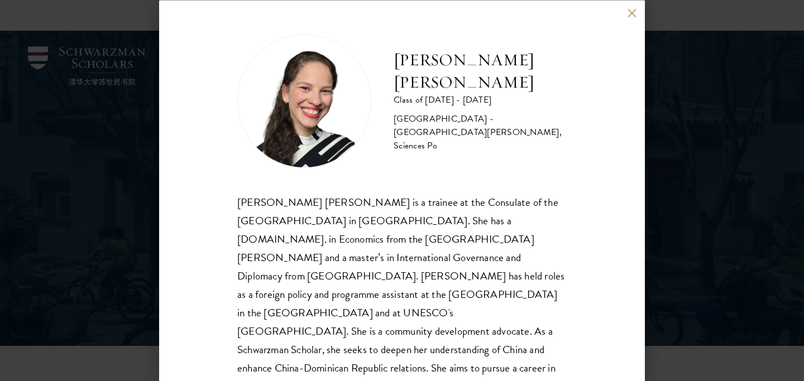
click at [112, 213] on div "[PERSON_NAME] [PERSON_NAME] Class of [DATE] - [DATE] [GEOGRAPHIC_DATA] - [GEOGR…" at bounding box center [402, 190] width 804 height 381
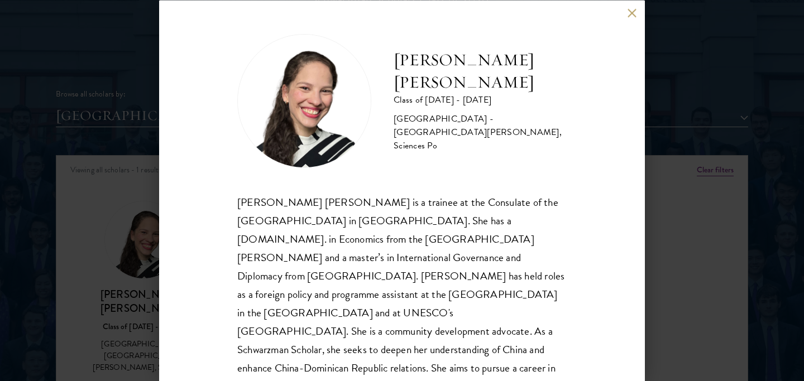
scroll to position [28, 0]
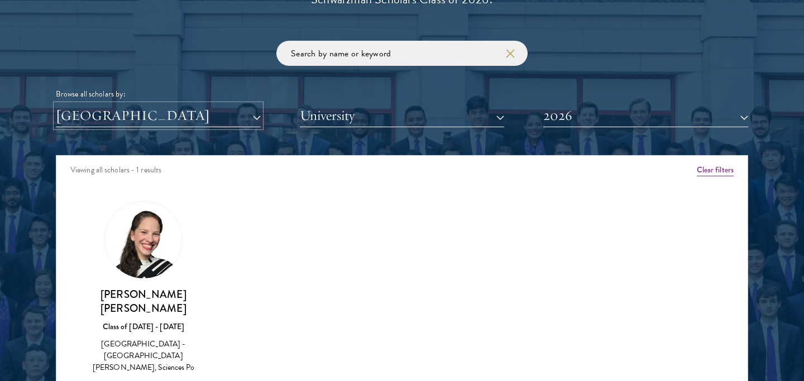
click at [198, 114] on button "[GEOGRAPHIC_DATA]" at bounding box center [158, 115] width 205 height 23
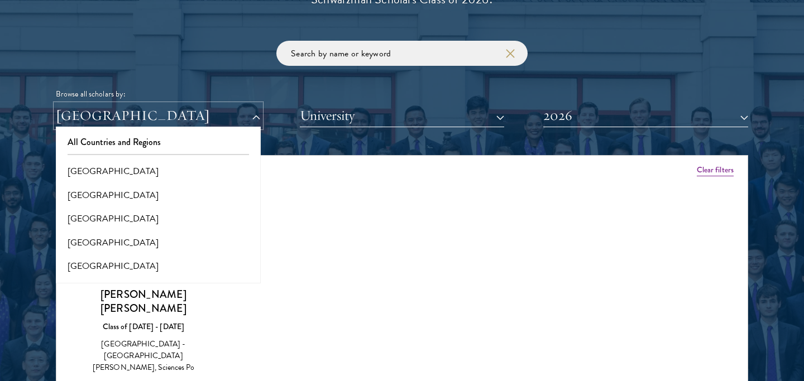
scroll to position [0, 0]
click at [157, 145] on button "All Countries and Regions" at bounding box center [158, 142] width 198 height 23
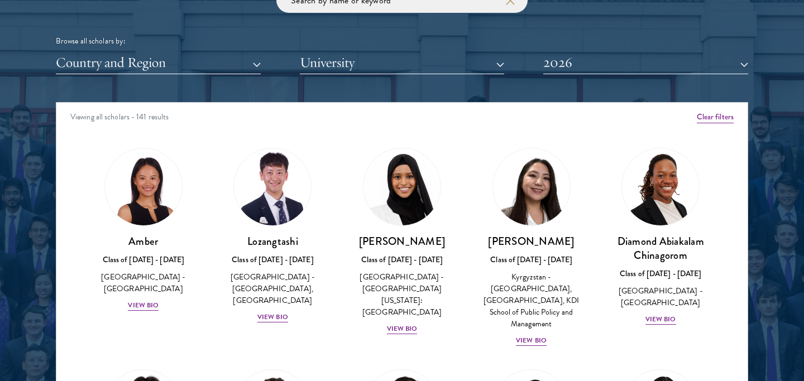
scroll to position [1383, 0]
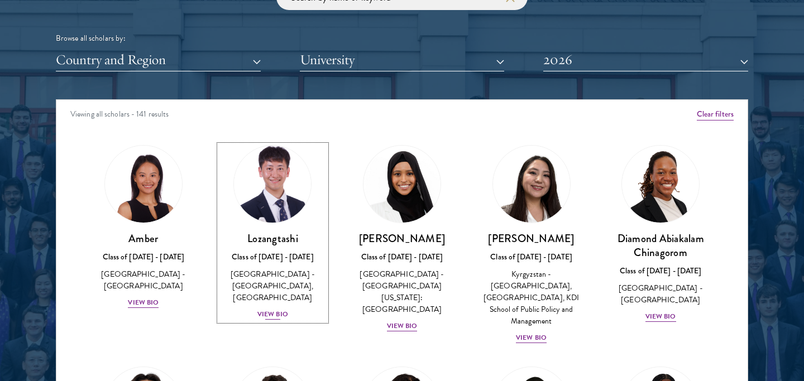
click at [265, 174] on img at bounding box center [272, 184] width 85 height 85
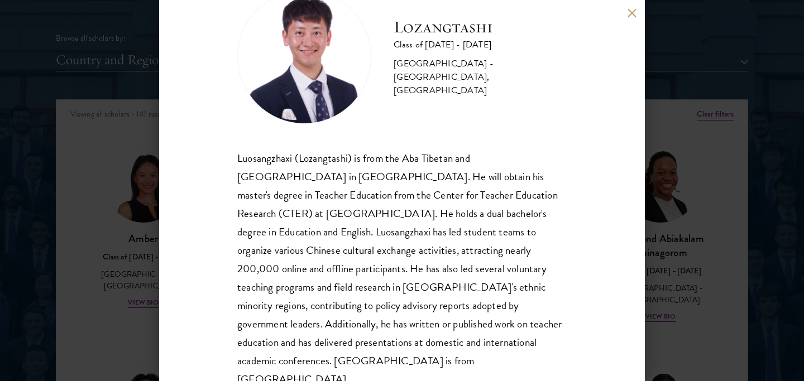
scroll to position [47, 0]
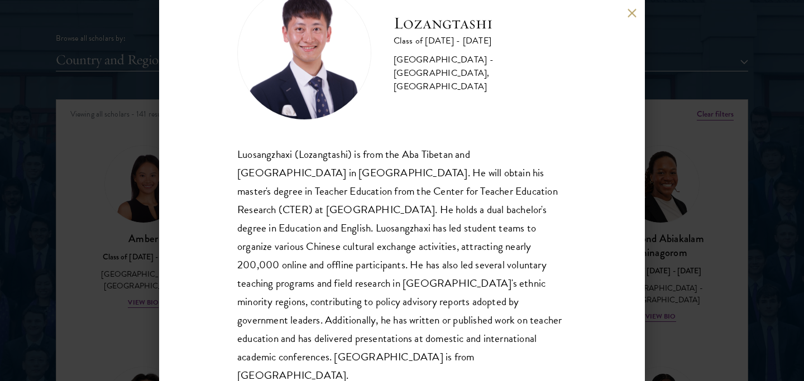
click at [464, 30] on h2 "Lozangtashi" at bounding box center [480, 23] width 173 height 22
copy h2 "Lozangtashi"
click at [630, 16] on button at bounding box center [631, 12] width 9 height 9
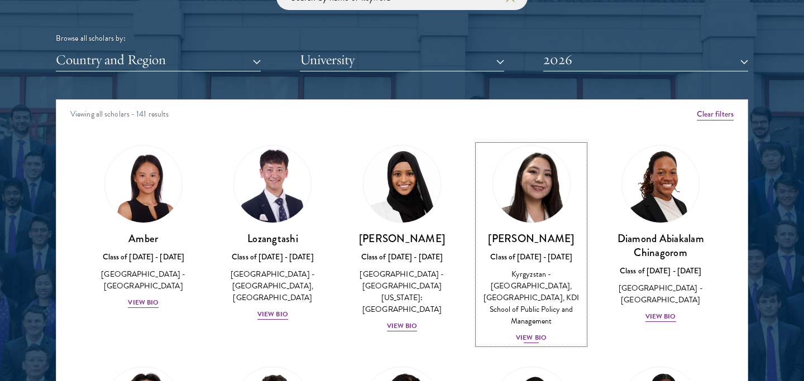
click at [524, 202] on img at bounding box center [531, 184] width 85 height 85
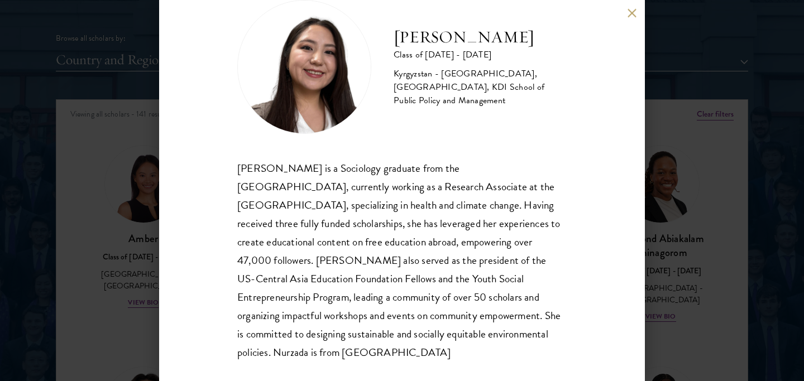
scroll to position [34, 0]
click at [699, 208] on div "Nurzada Abdivalieva Class of [DATE] - [DATE] [GEOGRAPHIC_DATA] - [GEOGRAPHIC_DA…" at bounding box center [402, 190] width 804 height 381
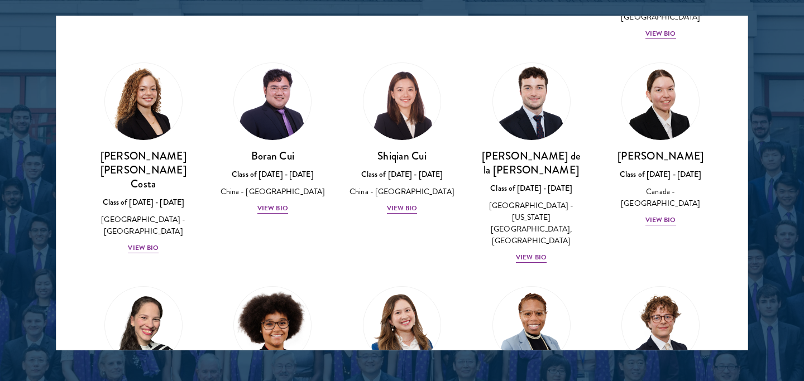
scroll to position [1280, 0]
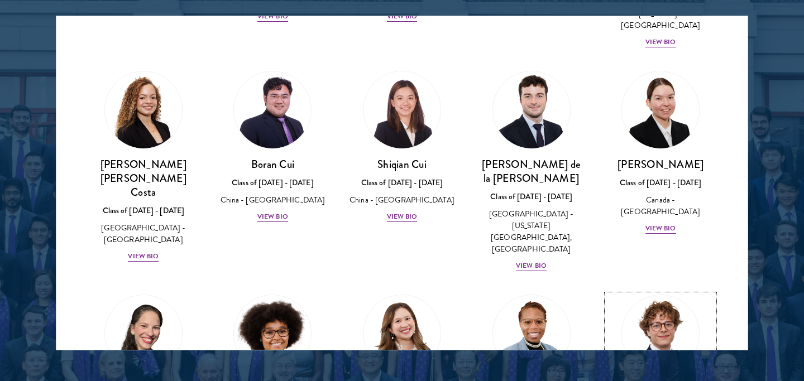
click at [682, 291] on img at bounding box center [660, 333] width 85 height 85
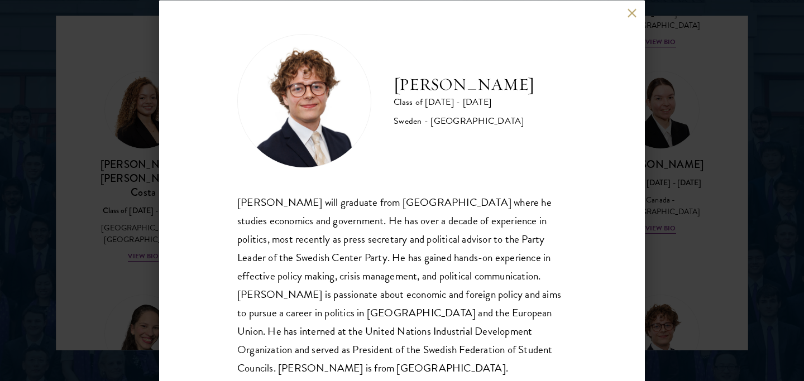
click at [703, 200] on div "[PERSON_NAME] Class of [DATE] - [DATE] [GEOGRAPHIC_DATA] - [GEOGRAPHIC_DATA] [P…" at bounding box center [402, 190] width 804 height 381
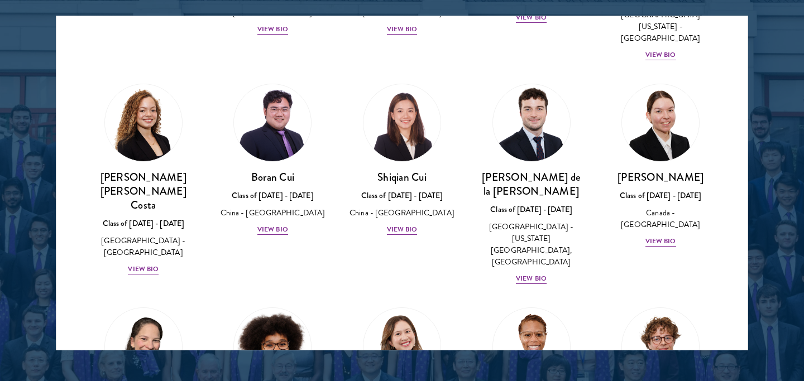
scroll to position [4679, 0]
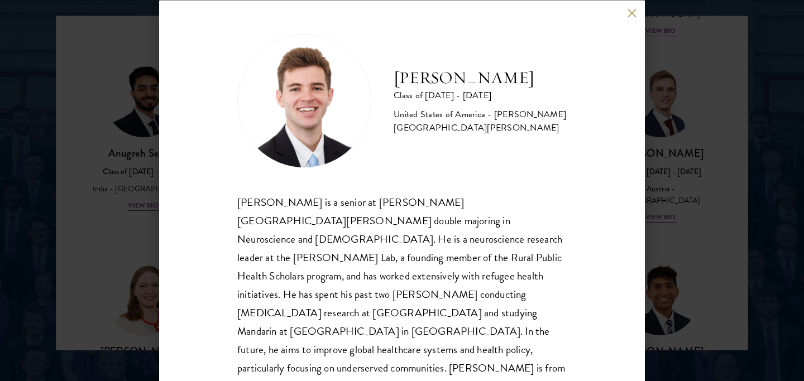
click at [488, 83] on h2 "[PERSON_NAME]" at bounding box center [480, 77] width 173 height 22
copy div "[PERSON_NAME]"
click at [93, 279] on div "[PERSON_NAME] Class of [DATE] - [DATE] [GEOGRAPHIC_DATA] - [PERSON_NAME][GEOGRA…" at bounding box center [402, 190] width 804 height 381
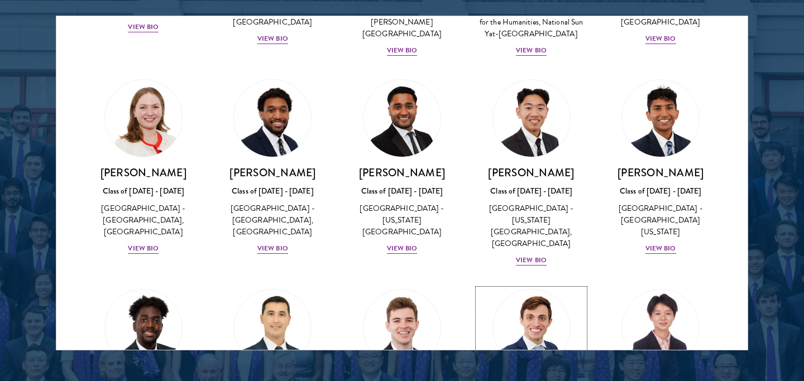
scroll to position [4859, 0]
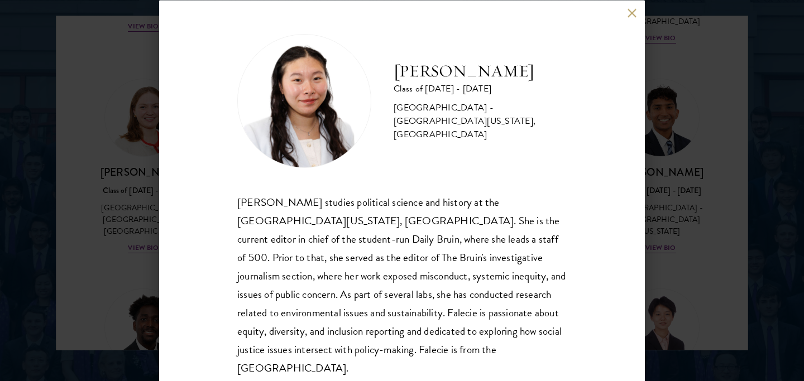
scroll to position [11, 0]
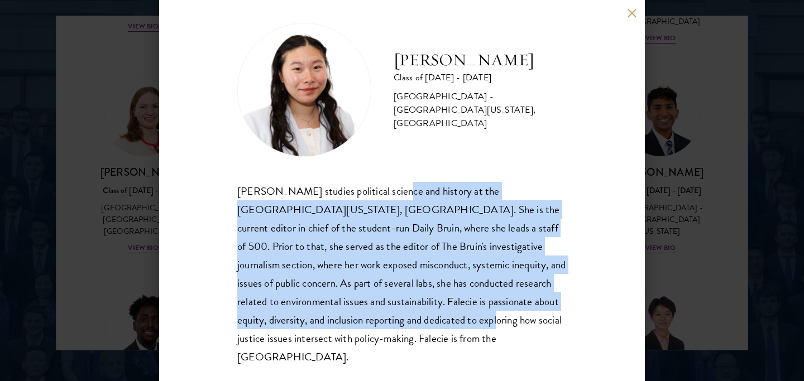
drag, startPoint x: 390, startPoint y: 205, endPoint x: 411, endPoint y: 323, distance: 120.2
click at [414, 323] on div "[PERSON_NAME] studies political science and history at the [GEOGRAPHIC_DATA][US…" at bounding box center [401, 274] width 329 height 184
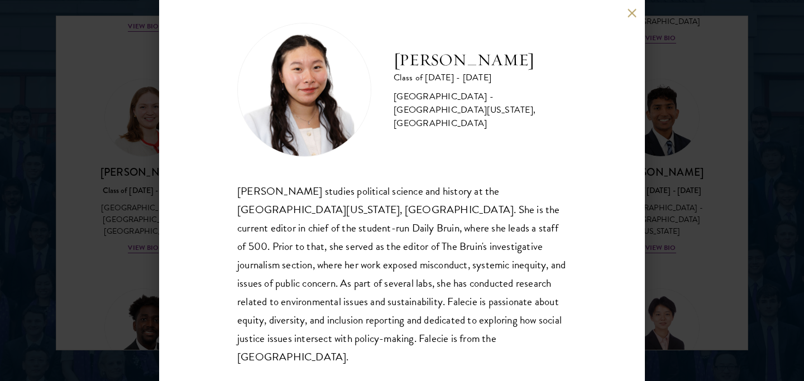
click at [713, 239] on div "[PERSON_NAME] Class of [DATE] - [DATE] [GEOGRAPHIC_DATA] - [GEOGRAPHIC_DATA][US…" at bounding box center [402, 190] width 804 height 381
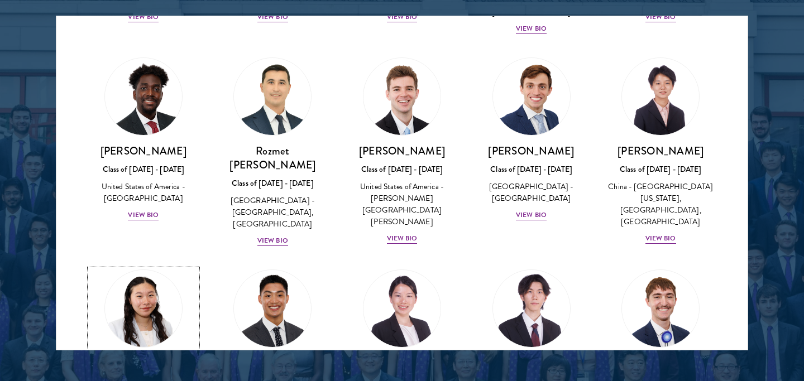
scroll to position [5094, 0]
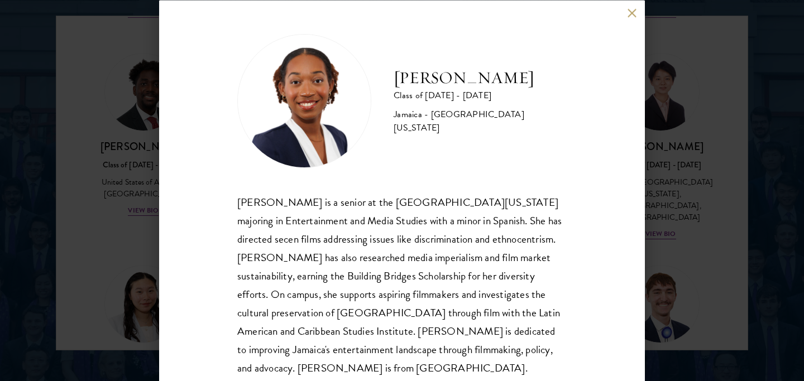
scroll to position [11, 0]
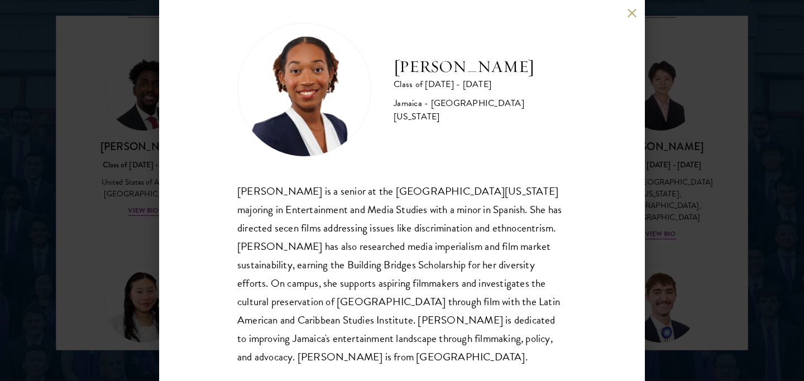
click at [697, 234] on div "[PERSON_NAME] Class of [DATE] - [DATE] [GEOGRAPHIC_DATA] - [GEOGRAPHIC_DATA][US…" at bounding box center [402, 190] width 804 height 381
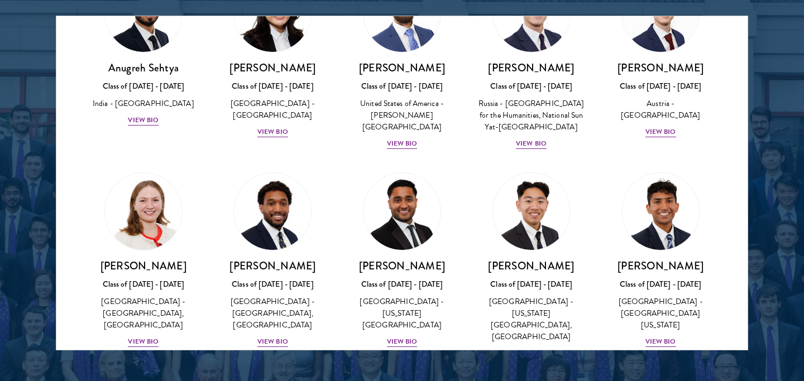
scroll to position [4735, 0]
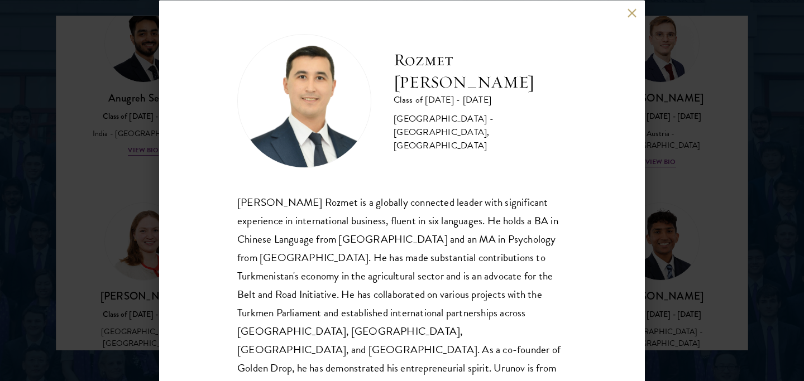
click at [685, 189] on div "Rozmet Urunov Class of [DATE] - [DATE] [GEOGRAPHIC_DATA] - [GEOGRAPHIC_DATA], […" at bounding box center [402, 190] width 804 height 381
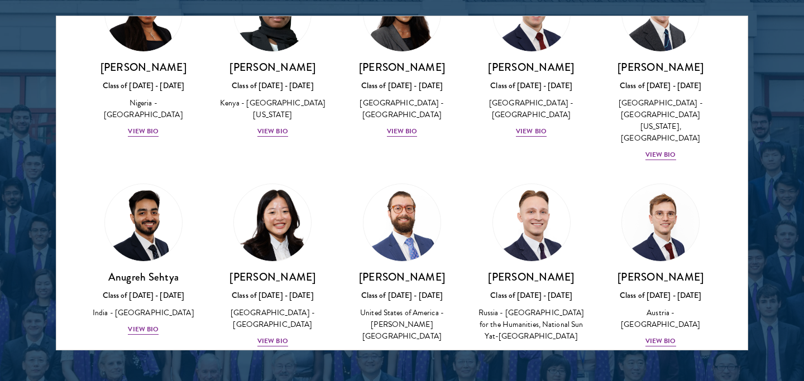
scroll to position [4550, 0]
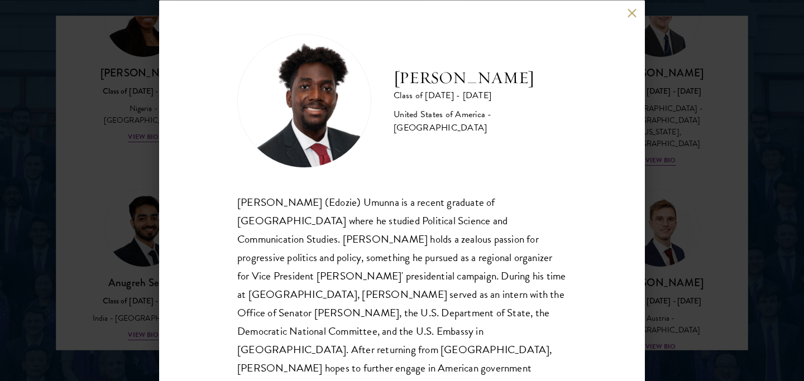
click at [124, 105] on div "[PERSON_NAME] Class of [DATE] - [DATE] [GEOGRAPHIC_DATA] - [GEOGRAPHIC_DATA] [P…" at bounding box center [402, 190] width 804 height 381
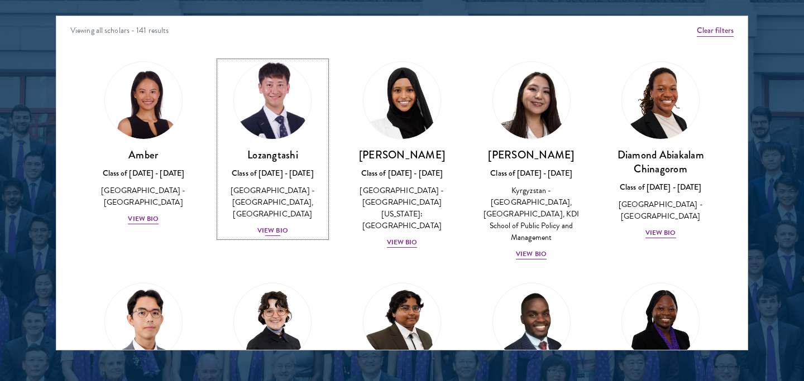
click at [291, 89] on img at bounding box center [272, 100] width 85 height 85
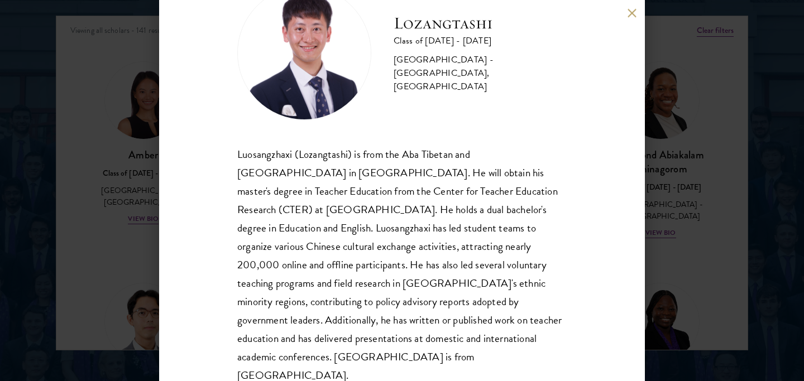
scroll to position [23, 0]
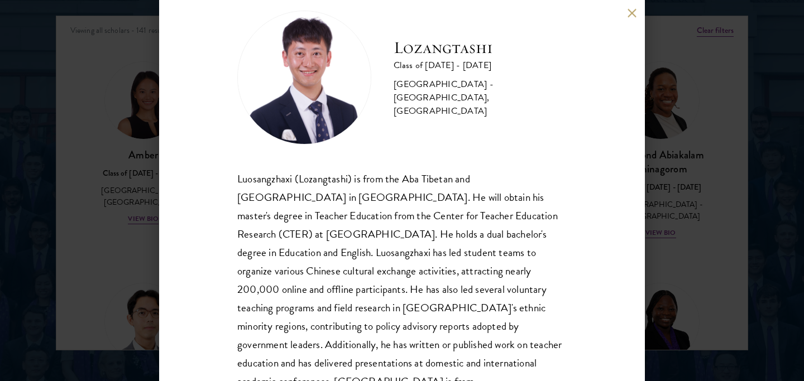
click at [660, 170] on div "Lozangtashi Class of [DATE] - [DATE] [GEOGRAPHIC_DATA] - [GEOGRAPHIC_DATA], [GE…" at bounding box center [402, 190] width 804 height 381
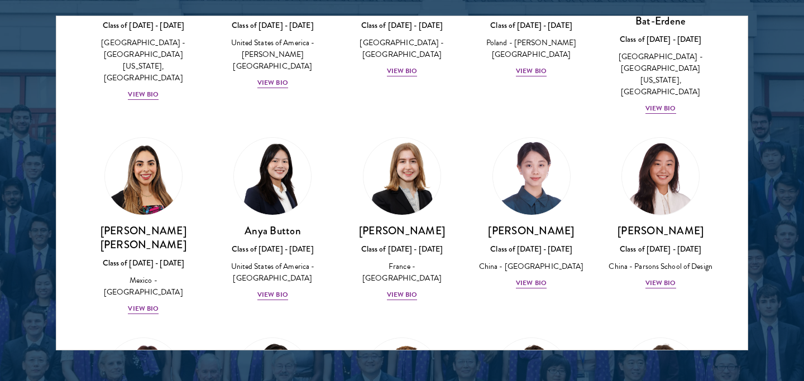
scroll to position [788, 0]
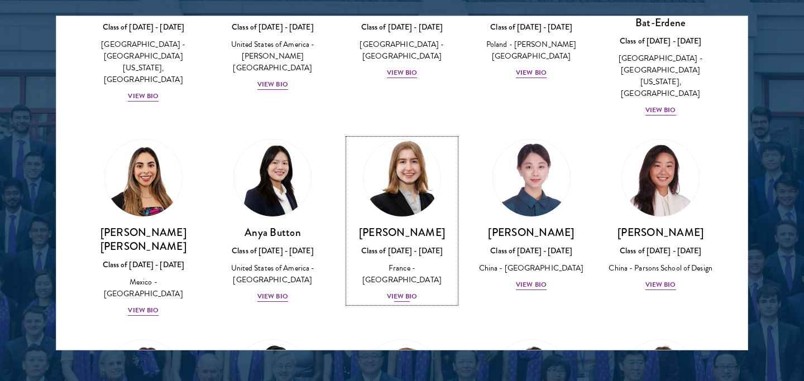
click at [411, 136] on img at bounding box center [401, 178] width 85 height 85
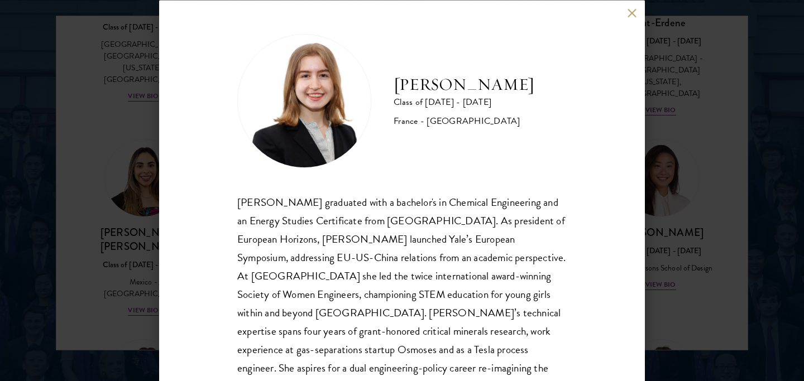
click at [683, 185] on div "[PERSON_NAME] Class of [DATE] - [DATE] [GEOGRAPHIC_DATA] - [GEOGRAPHIC_DATA] [P…" at bounding box center [402, 190] width 804 height 381
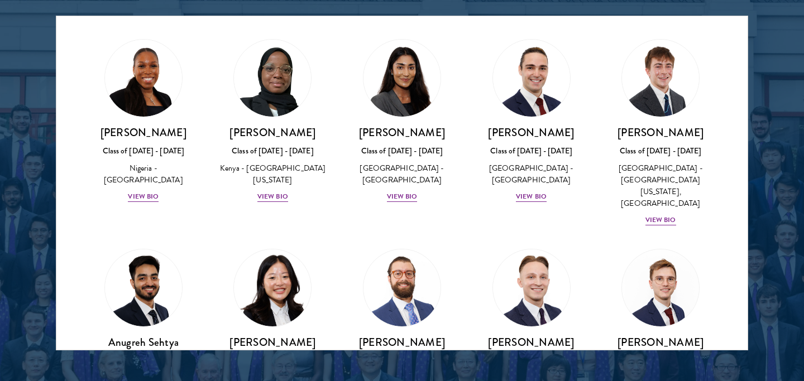
scroll to position [4491, 0]
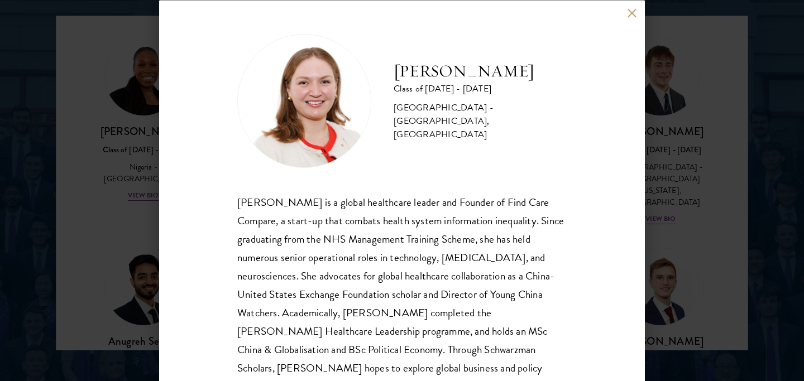
click at [132, 199] on div "[PERSON_NAME] Class of [DATE] - [DATE] [GEOGRAPHIC_DATA] - [GEOGRAPHIC_DATA], […" at bounding box center [402, 190] width 804 height 381
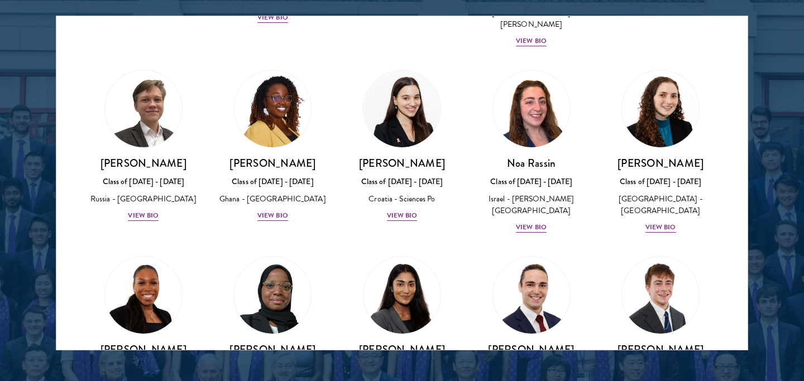
scroll to position [4260, 0]
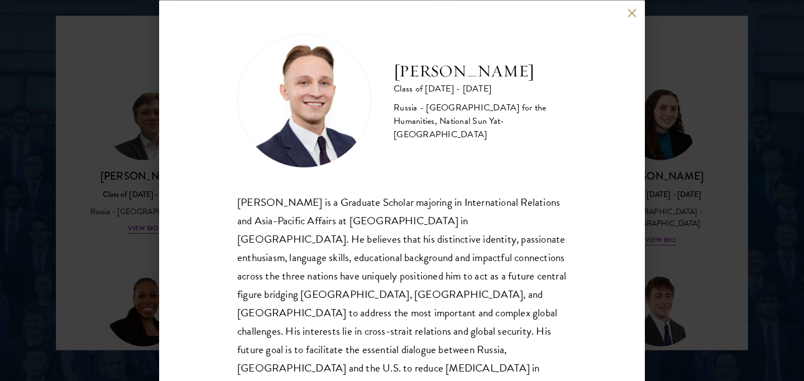
click at [119, 216] on div "[PERSON_NAME] Class of [DATE] - [DATE] [GEOGRAPHIC_DATA] - [GEOGRAPHIC_DATA] fo…" at bounding box center [402, 190] width 804 height 381
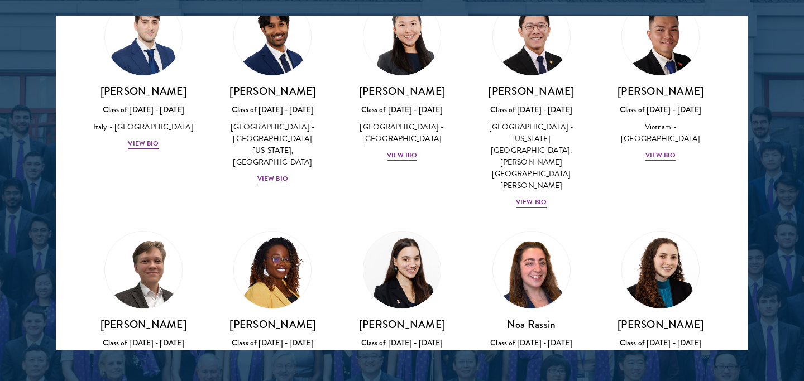
scroll to position [4111, 0]
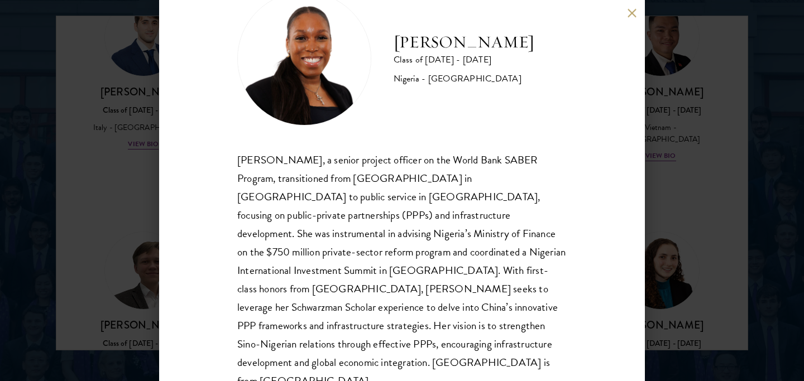
scroll to position [43, 0]
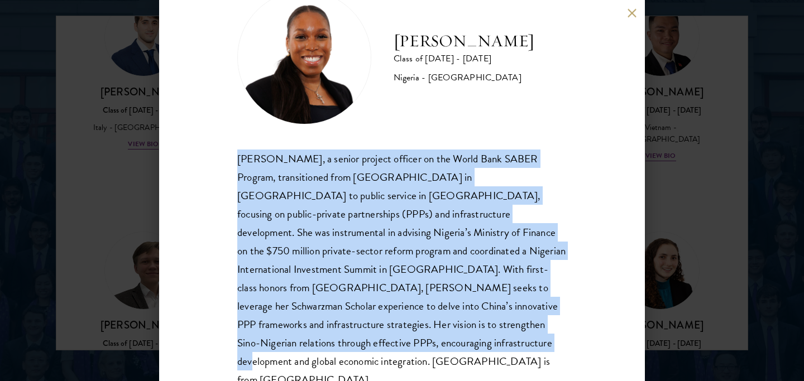
drag, startPoint x: 328, startPoint y: 344, endPoint x: 228, endPoint y: 154, distance: 214.7
click at [228, 154] on div "[PERSON_NAME] Class of [DATE] - [DATE] [GEOGRAPHIC_DATA] - [GEOGRAPHIC_DATA][PE…" at bounding box center [402, 190] width 486 height 381
copy div "[PERSON_NAME], a senior project officer on the World Bank SABER Program, transi…"
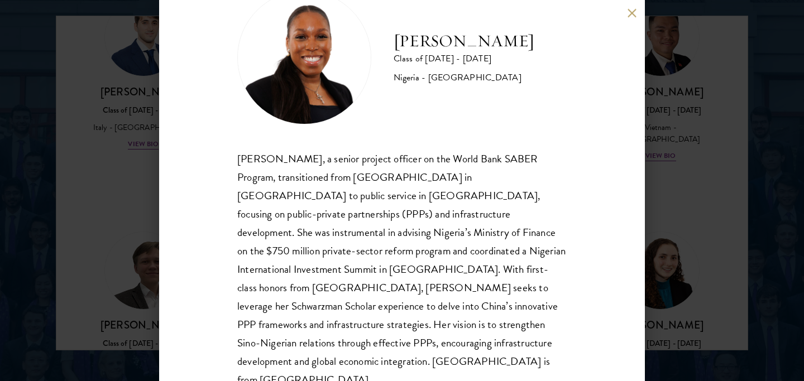
click at [328, 141] on div "[PERSON_NAME] Class of [DATE] - [DATE] [GEOGRAPHIC_DATA] - [GEOGRAPHIC_DATA][PE…" at bounding box center [401, 190] width 329 height 399
drag, startPoint x: 435, startPoint y: 195, endPoint x: 286, endPoint y: 196, distance: 148.5
click at [287, 196] on div "[PERSON_NAME], a senior project officer on the World Bank SABER Program, transi…" at bounding box center [401, 270] width 329 height 240
copy div "public-private partnerships (PPPs)"
click at [582, 202] on div "[PERSON_NAME] Class of [DATE] - [DATE] [GEOGRAPHIC_DATA] - [GEOGRAPHIC_DATA][PE…" at bounding box center [402, 190] width 486 height 381
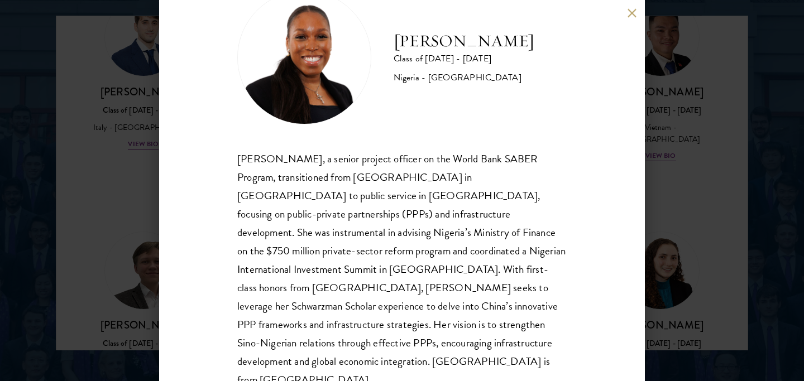
click at [702, 226] on div "[PERSON_NAME] Class of [DATE] - [DATE] [GEOGRAPHIC_DATA] - [GEOGRAPHIC_DATA][PE…" at bounding box center [402, 190] width 804 height 381
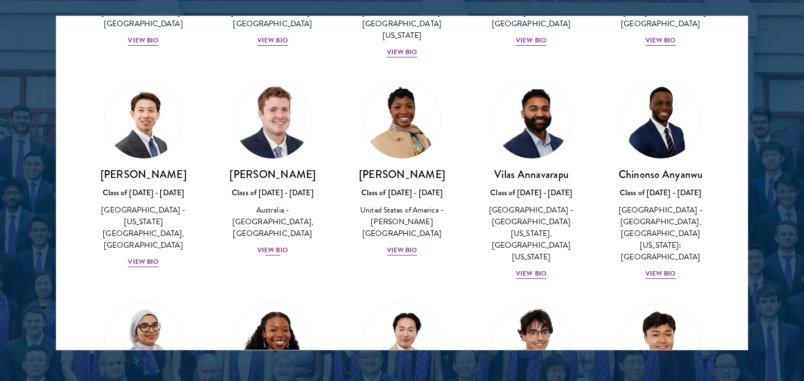
scroll to position [376, 0]
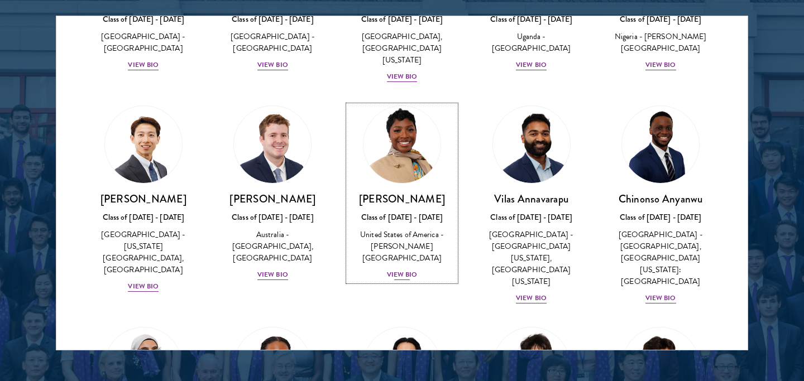
click at [397, 151] on img at bounding box center [401, 144] width 85 height 85
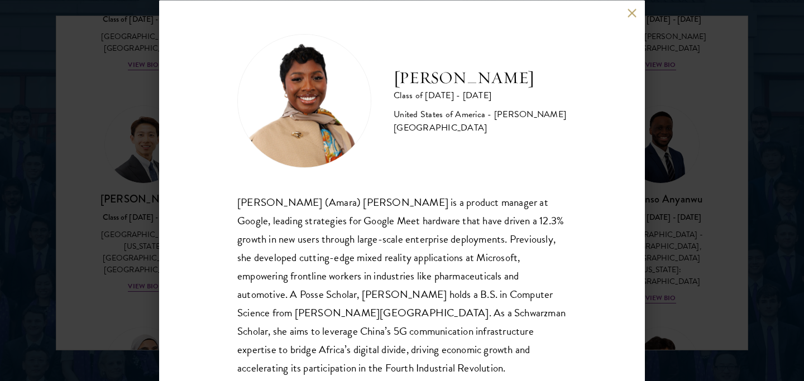
click at [707, 153] on div "[PERSON_NAME] Class of [DATE] - [DATE] [GEOGRAPHIC_DATA] - [PERSON_NAME][GEOGRA…" at bounding box center [402, 190] width 804 height 381
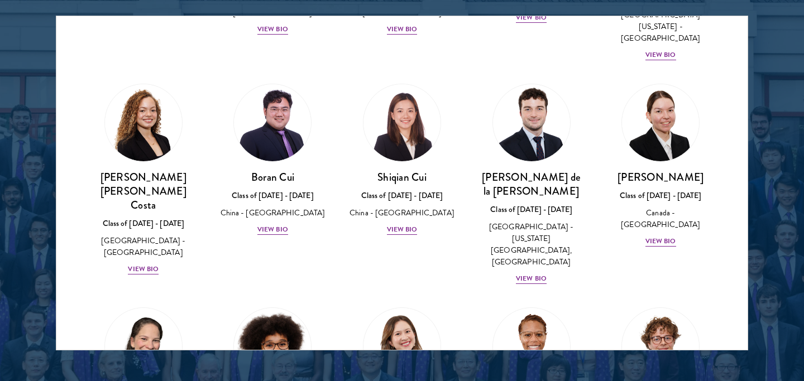
scroll to position [5001, 0]
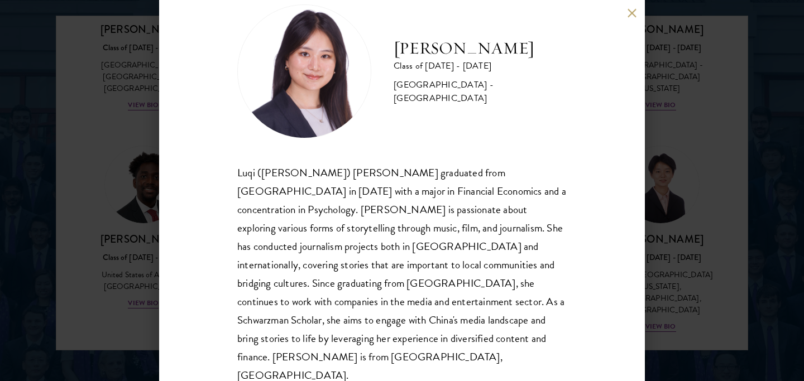
scroll to position [29, 0]
drag, startPoint x: 443, startPoint y: 304, endPoint x: 289, endPoint y: 310, distance: 154.2
click at [289, 311] on div "Luqi ([PERSON_NAME]) [PERSON_NAME] graduated from [GEOGRAPHIC_DATA] in [DATE] w…" at bounding box center [401, 275] width 329 height 222
click at [355, 308] on div "Luqi ([PERSON_NAME]) [PERSON_NAME] graduated from [GEOGRAPHIC_DATA] in [DATE] w…" at bounding box center [401, 275] width 329 height 222
click at [434, 57] on h2 "[PERSON_NAME]" at bounding box center [480, 48] width 173 height 22
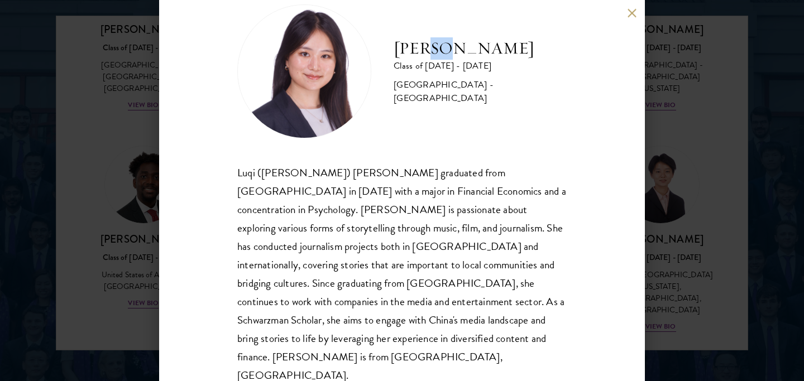
click at [434, 57] on h2 "[PERSON_NAME]" at bounding box center [480, 48] width 173 height 22
copy div "[PERSON_NAME]"
click at [157, 295] on div "[PERSON_NAME] Class of [DATE] - [DATE] [GEOGRAPHIC_DATA] - [GEOGRAPHIC_DATA] Lu…" at bounding box center [402, 190] width 804 height 381
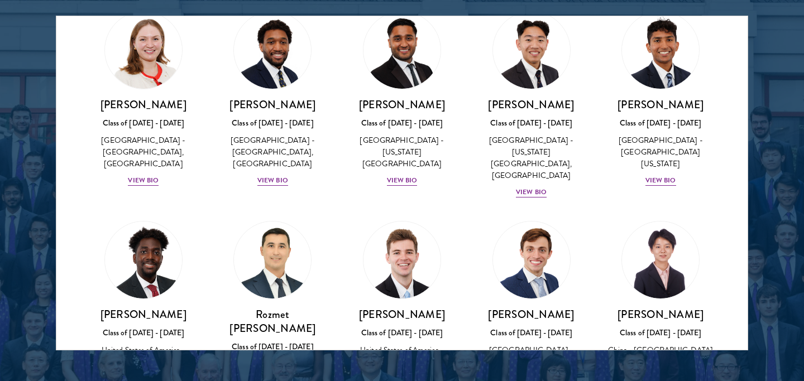
scroll to position [4925, 0]
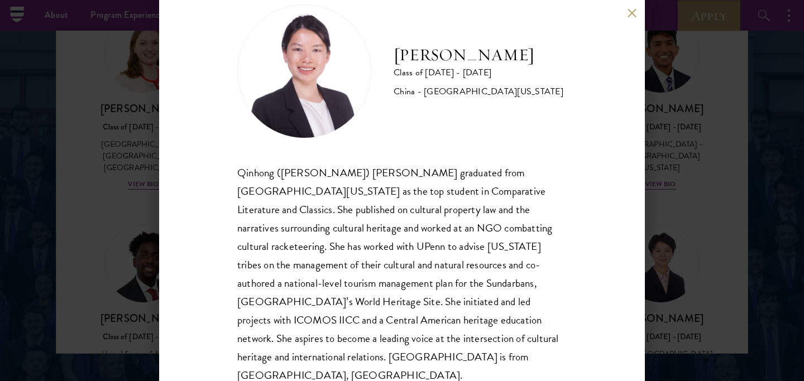
scroll to position [1461, 0]
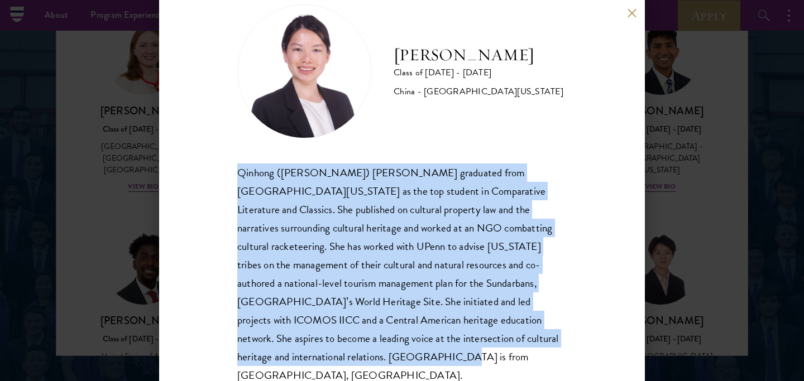
drag, startPoint x: 541, startPoint y: 340, endPoint x: 229, endPoint y: 169, distance: 356.5
click at [229, 169] on div "[PERSON_NAME] Class of [DATE] - [DATE] [GEOGRAPHIC_DATA] - [GEOGRAPHIC_DATA][US…" at bounding box center [402, 190] width 486 height 381
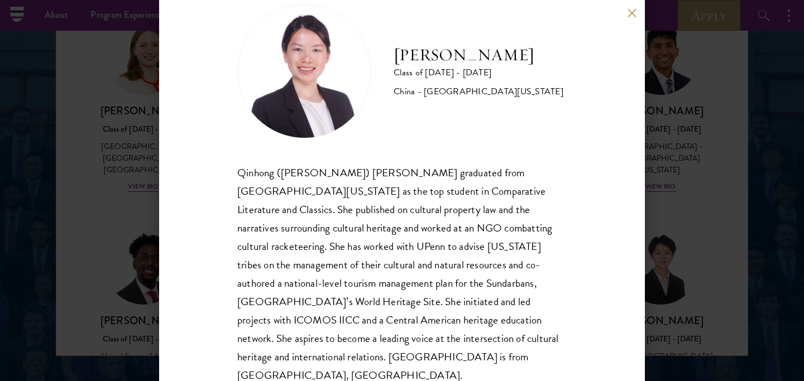
click at [490, 222] on div "Qinhong ([PERSON_NAME]) [PERSON_NAME] graduated from [GEOGRAPHIC_DATA][US_STATE…" at bounding box center [401, 275] width 329 height 222
drag, startPoint x: 460, startPoint y: 228, endPoint x: 370, endPoint y: 229, distance: 90.4
click at [370, 229] on div "Qinhong ([PERSON_NAME]) [PERSON_NAME] graduated from [GEOGRAPHIC_DATA][US_STATE…" at bounding box center [401, 275] width 329 height 222
copy div "cultural racketeering."
click at [581, 209] on div "[PERSON_NAME] Class of [DATE] - [DATE] [GEOGRAPHIC_DATA] - [GEOGRAPHIC_DATA][US…" at bounding box center [402, 190] width 486 height 381
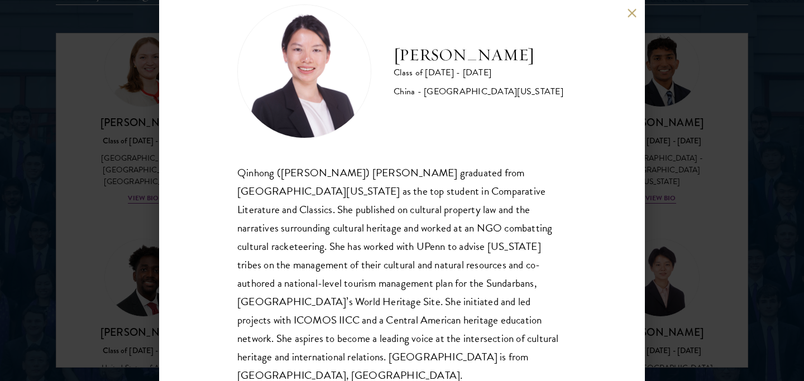
scroll to position [1450, 0]
click at [701, 231] on div "[PERSON_NAME] Class of [DATE] - [DATE] [GEOGRAPHIC_DATA] - [GEOGRAPHIC_DATA][US…" at bounding box center [402, 190] width 804 height 381
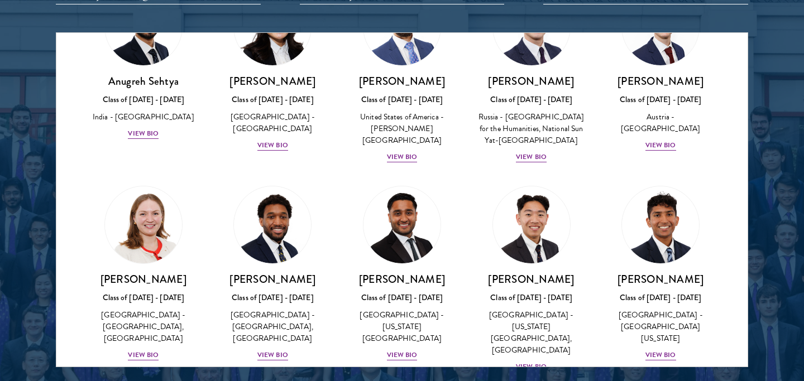
scroll to position [4766, 0]
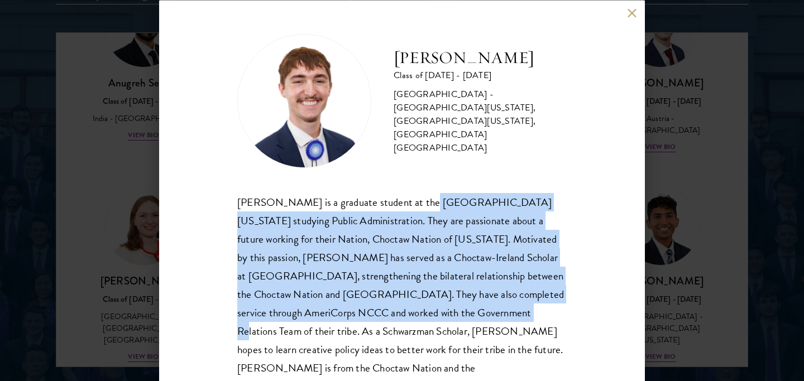
drag, startPoint x: 415, startPoint y: 200, endPoint x: 434, endPoint y: 311, distance: 112.2
click at [462, 317] on div "[PERSON_NAME] is a graduate student at the [GEOGRAPHIC_DATA][US_STATE] studying…" at bounding box center [401, 294] width 329 height 203
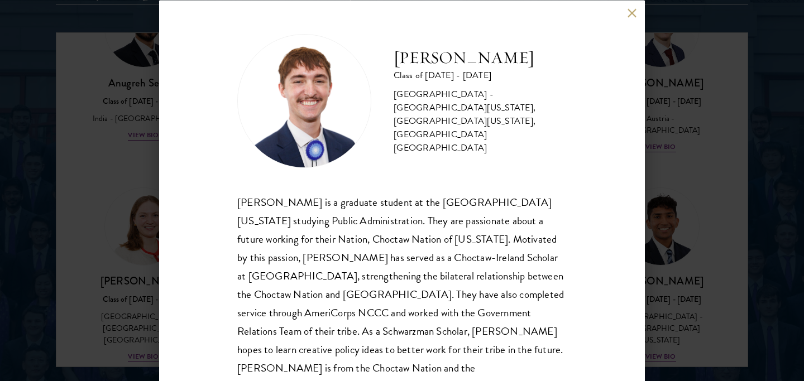
click at [592, 222] on div "[PERSON_NAME] Class of [DATE] - [DATE] [GEOGRAPHIC_DATA] - [GEOGRAPHIC_DATA][US…" at bounding box center [402, 190] width 486 height 381
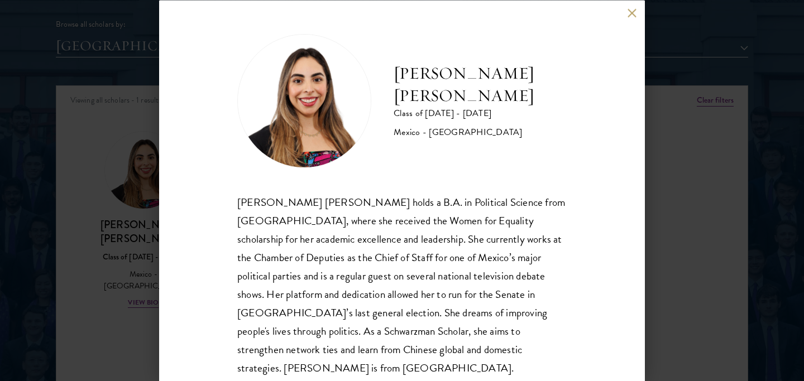
scroll to position [1397, 0]
click at [87, 262] on div "Natalie Bravo Ortiz Class of 2025 - 2026 Mexico - Instituto Tecnológico Autónom…" at bounding box center [402, 190] width 804 height 381
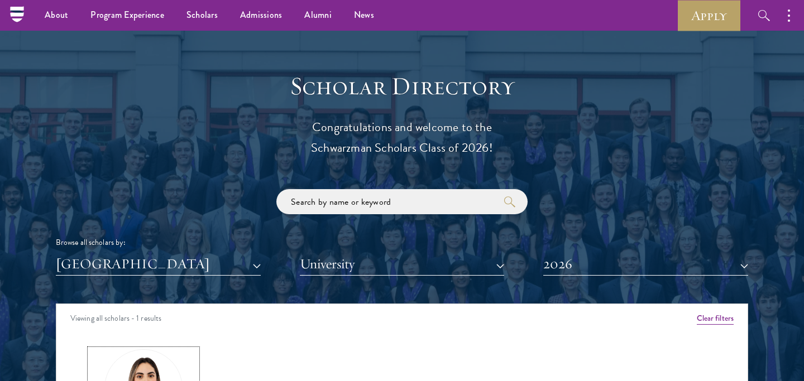
scroll to position [1178, 0]
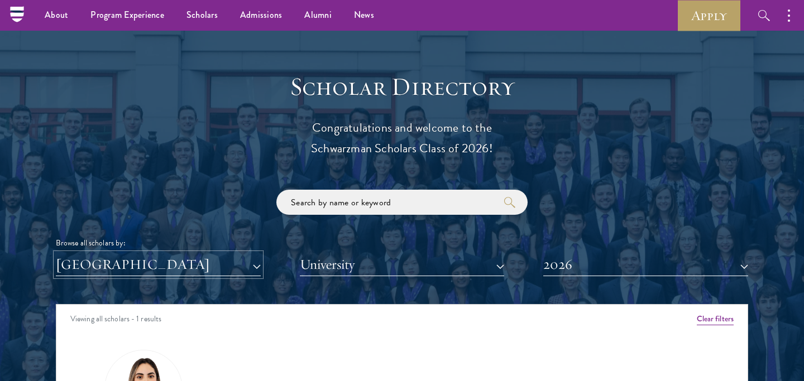
click at [209, 270] on button "[GEOGRAPHIC_DATA]" at bounding box center [158, 264] width 205 height 23
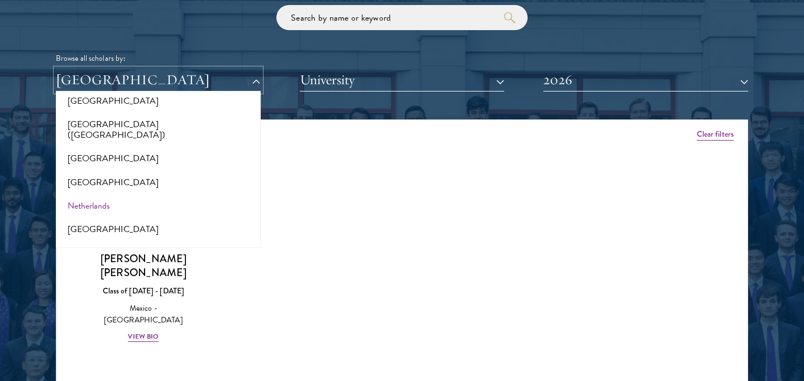
scroll to position [2341, 0]
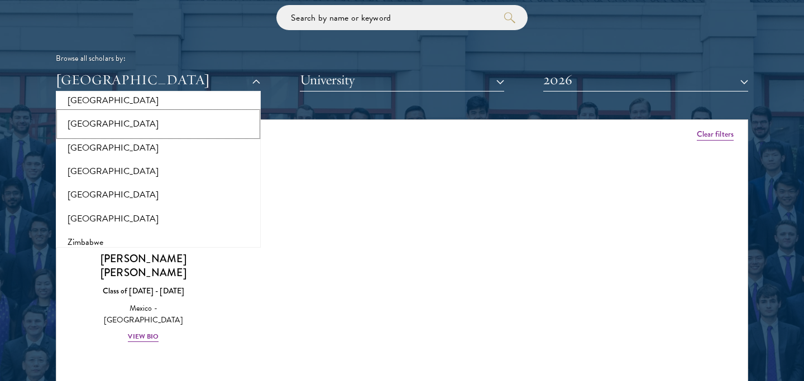
click at [187, 112] on button "[GEOGRAPHIC_DATA]" at bounding box center [158, 123] width 198 height 23
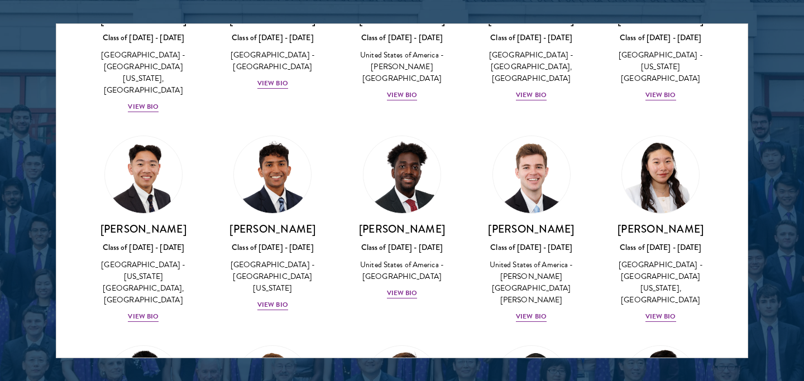
scroll to position [1902, 0]
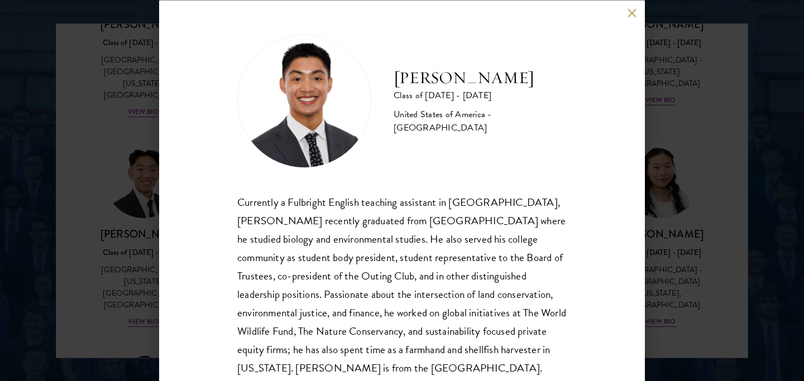
click at [109, 233] on div "Paul Wang Class of 2025 - 2026 United States of America - Bowdoin College Curre…" at bounding box center [402, 190] width 804 height 381
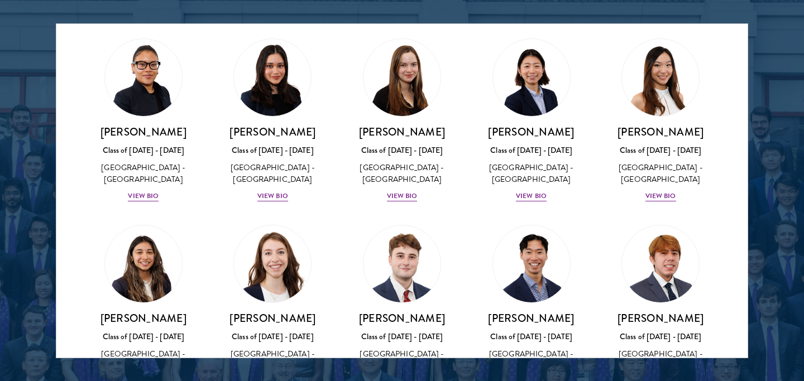
scroll to position [1101, 0]
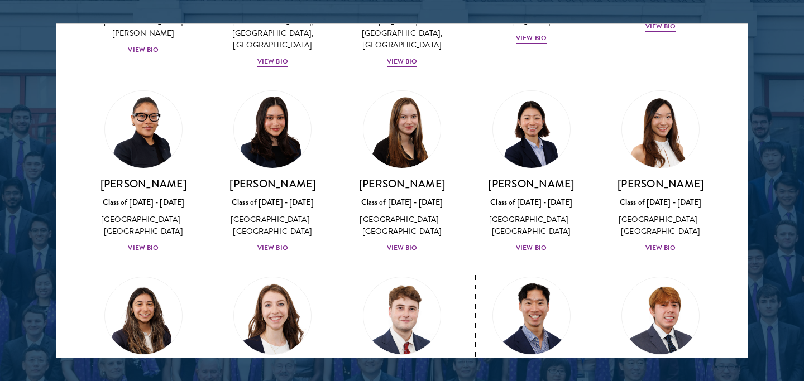
click at [532, 274] on img at bounding box center [531, 316] width 85 height 85
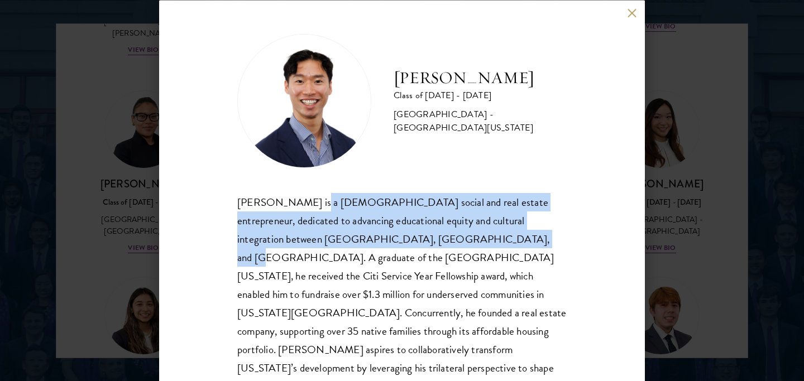
drag, startPoint x: 306, startPoint y: 199, endPoint x: 429, endPoint y: 239, distance: 128.5
click at [429, 239] on div "Angelo Mok is a Chinese Puerto Rican social and real estate entrepreneur, dedic…" at bounding box center [401, 294] width 329 height 203
copy div "Chinese Puerto Rican social and real estate entrepreneur, dedicated to advancin…"
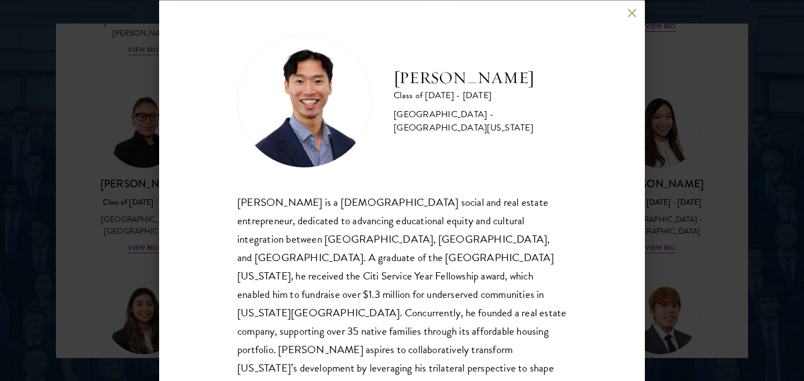
click at [500, 285] on div "Angelo Mok is a Chinese Puerto Rican social and real estate entrepreneur, dedic…" at bounding box center [401, 294] width 329 height 203
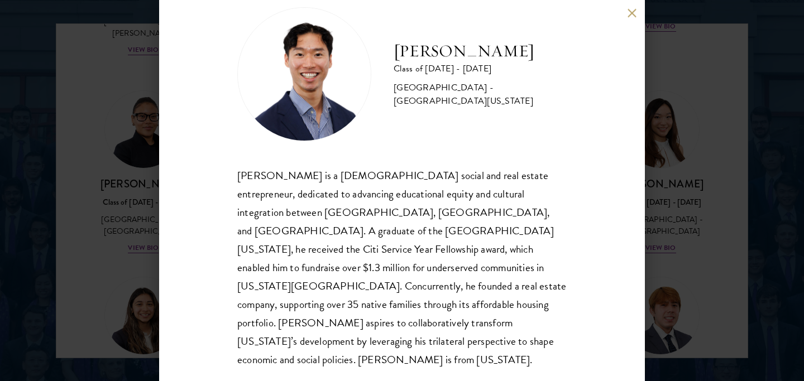
scroll to position [28, 0]
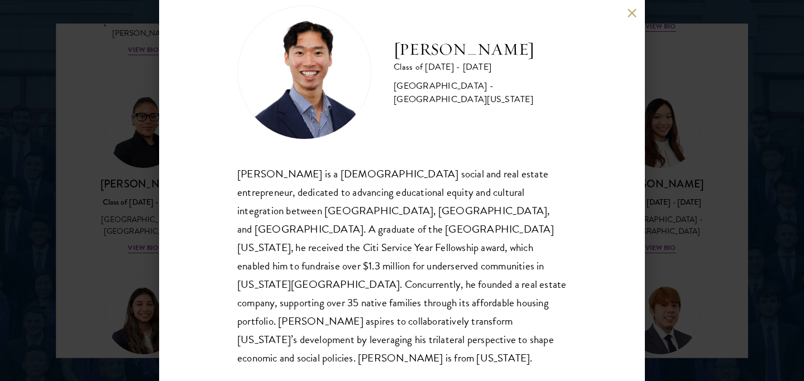
click at [83, 252] on div "Angelo Mok Class of 2025 - 2026 United States of America - University of Southe…" at bounding box center [402, 190] width 804 height 381
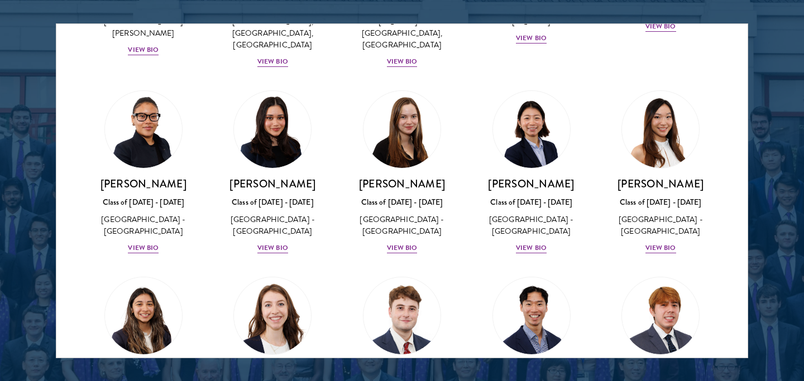
scroll to position [1937, 0]
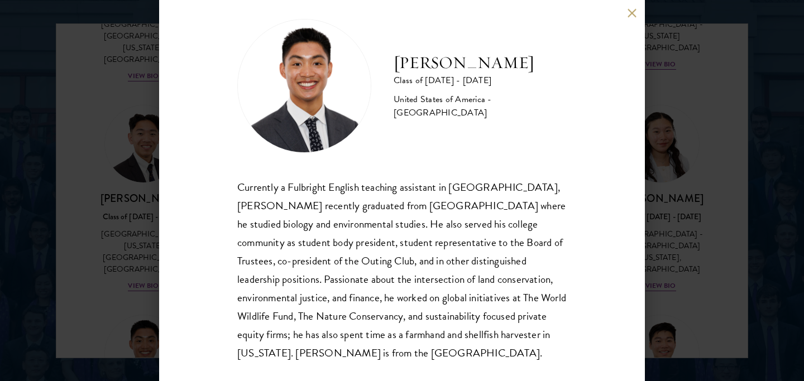
scroll to position [17, 0]
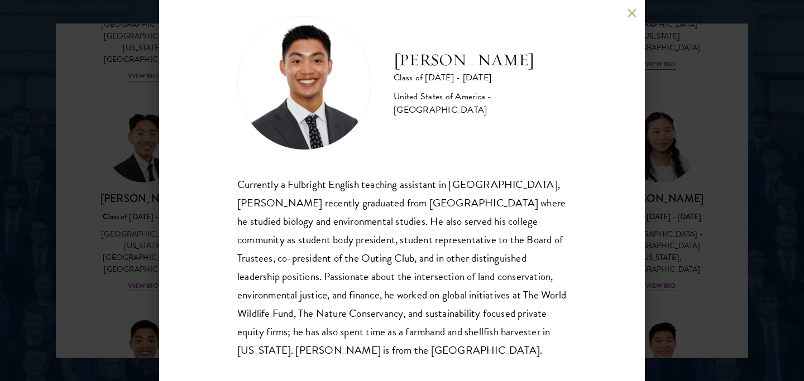
click at [135, 209] on div "Paul Wang Class of 2025 - 2026 United States of America - Bowdoin College Curre…" at bounding box center [402, 190] width 804 height 381
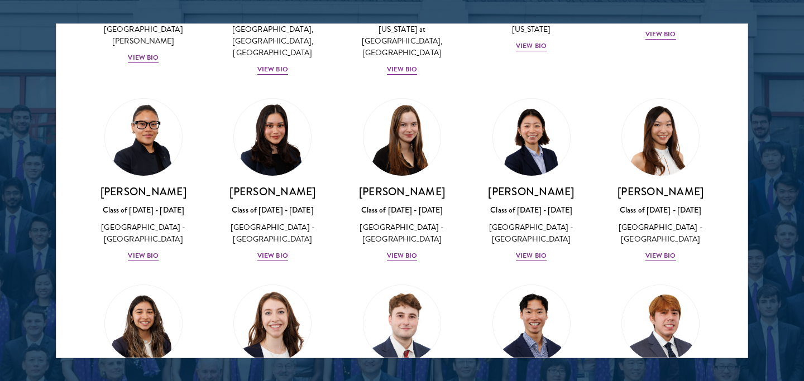
scroll to position [1091, 0]
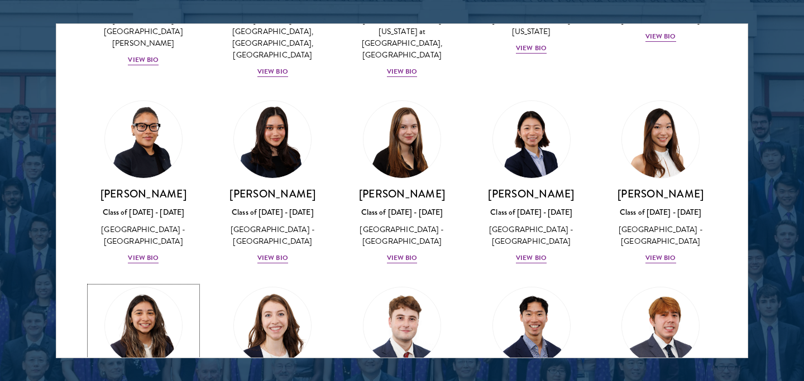
click at [150, 284] on img at bounding box center [143, 326] width 85 height 85
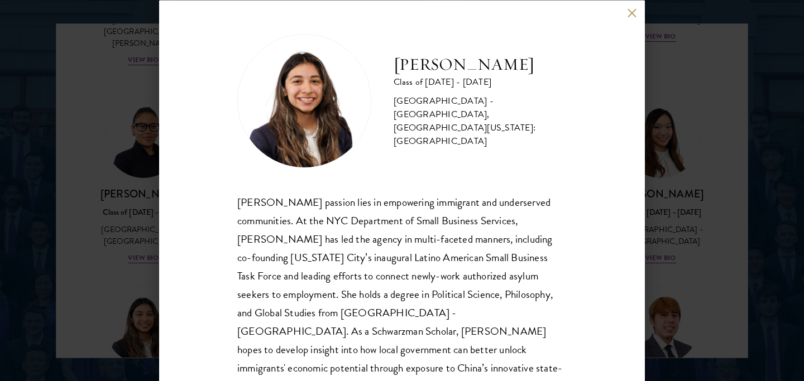
drag, startPoint x: 531, startPoint y: 78, endPoint x: 384, endPoint y: 73, distance: 147.5
click at [385, 74] on div "Tania Martinez Class of 2025 - 2026 United States of America - Rutgers, The Sta…" at bounding box center [401, 100] width 329 height 134
copy h2 "[PERSON_NAME]"
click at [599, 235] on div "Tania Martinez Class of 2025 - 2026 United States of America - Rutgers, The Sta…" at bounding box center [402, 190] width 486 height 381
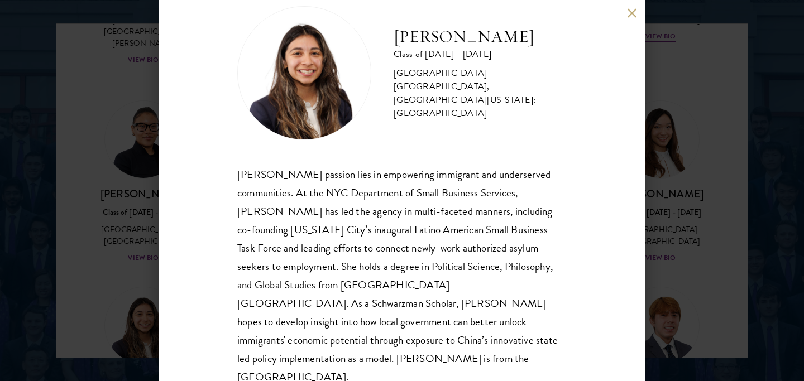
scroll to position [29, 0]
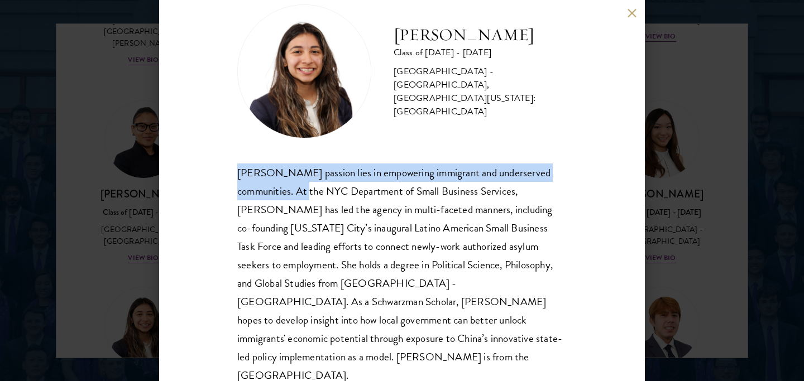
drag, startPoint x: 298, startPoint y: 191, endPoint x: 231, endPoint y: 175, distance: 68.5
click at [231, 175] on div "Tania Martinez Class of 2025 - 2026 United States of America - Rutgers, The Sta…" at bounding box center [402, 190] width 486 height 381
copy div "Tania Martinez’s passion lies in empowering immigrant and underserved communiti…"
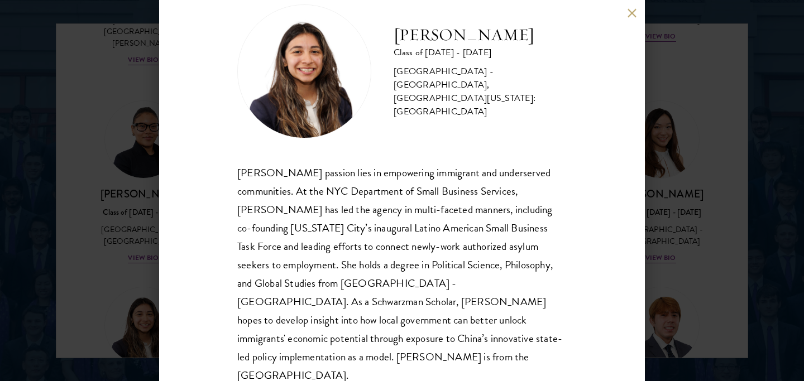
click at [498, 349] on div "Tania Martinez Class of 2025 - 2026 United States of America - Rutgers, The Sta…" at bounding box center [402, 190] width 486 height 381
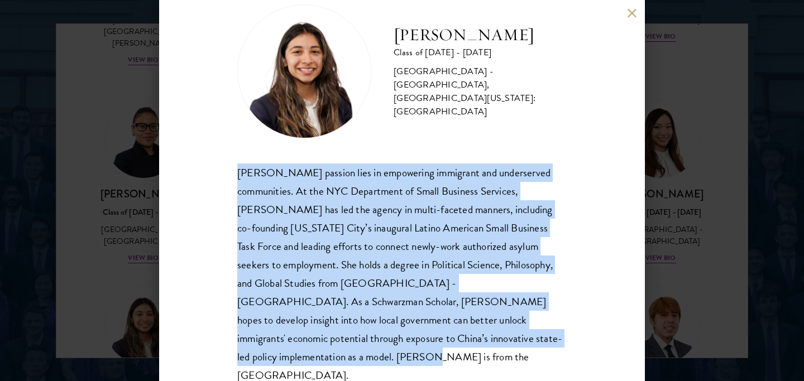
drag, startPoint x: 496, startPoint y: 344, endPoint x: 208, endPoint y: 174, distance: 335.3
click at [208, 174] on div "Tania Martinez Class of 2025 - 2026 United States of America - Rutgers, The Sta…" at bounding box center [402, 190] width 486 height 381
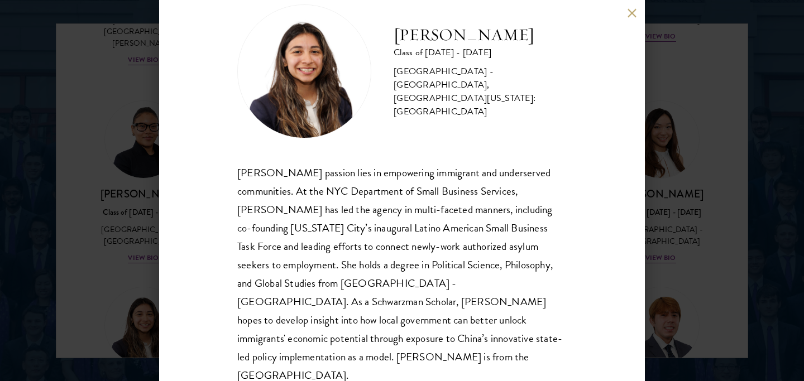
click at [218, 212] on div "Tania Martinez Class of 2025 - 2026 United States of America - Rutgers, The Sta…" at bounding box center [402, 190] width 486 height 381
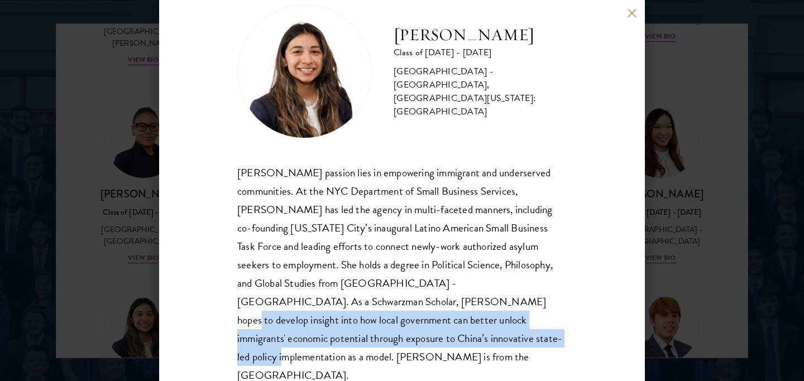
drag, startPoint x: 322, startPoint y: 303, endPoint x: 353, endPoint y: 339, distance: 47.1
click at [353, 339] on div "Tania Martinez’s passion lies in empowering immigrant and underserved communiti…" at bounding box center [401, 275] width 329 height 222
copy div "how local government can better unlock immigrants' economic potential through e…"
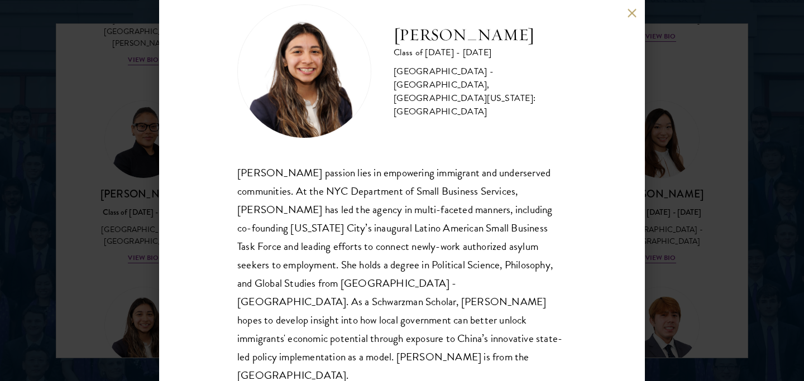
click at [478, 215] on div "Tania Martinez’s passion lies in empowering immigrant and underserved communiti…" at bounding box center [401, 275] width 329 height 222
